Goal: Information Seeking & Learning: Learn about a topic

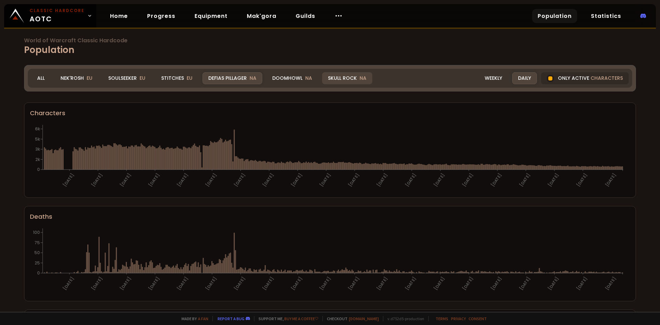
click at [353, 79] on div "Skull Rock NA" at bounding box center [347, 78] width 50 height 12
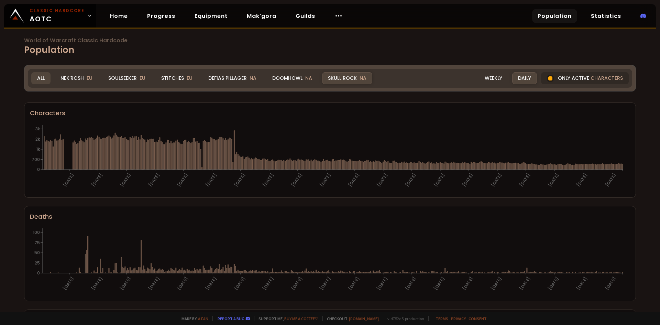
click at [37, 75] on div "All" at bounding box center [40, 78] width 19 height 12
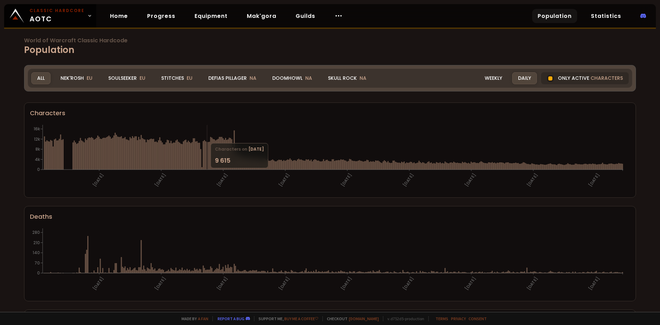
click at [41, 77] on div "All" at bounding box center [40, 78] width 19 height 12
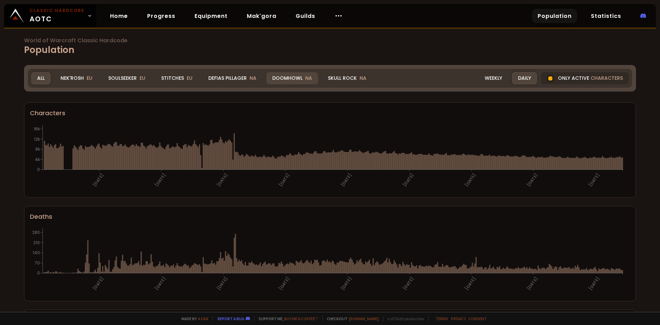
click at [279, 81] on div "Doomhowl NA" at bounding box center [292, 78] width 52 height 12
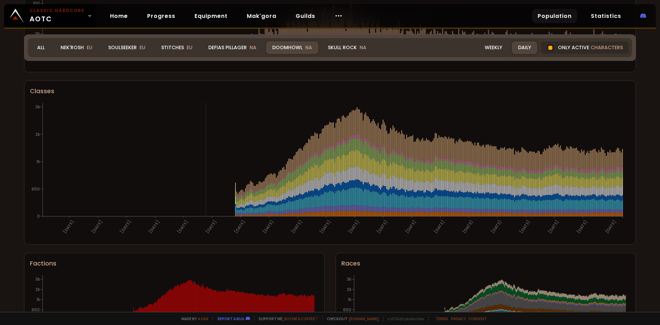
scroll to position [307, 0]
